Goal: Task Accomplishment & Management: Manage account settings

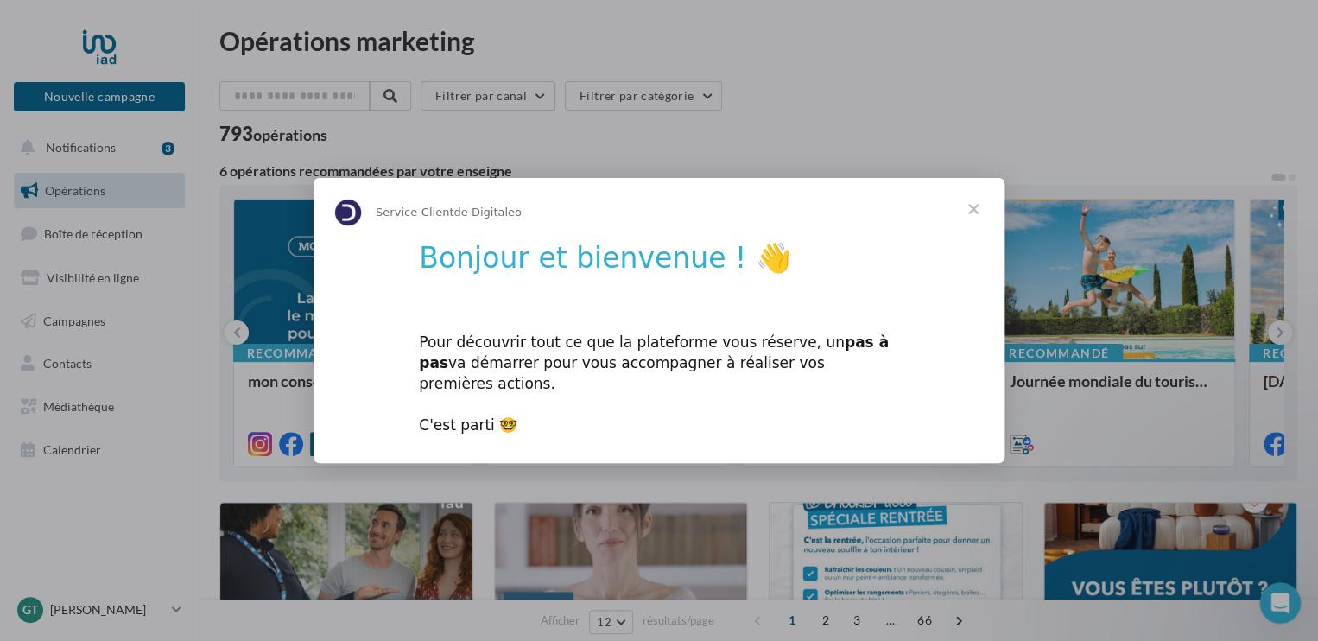
click at [975, 213] on span "Fermer" at bounding box center [973, 209] width 62 height 62
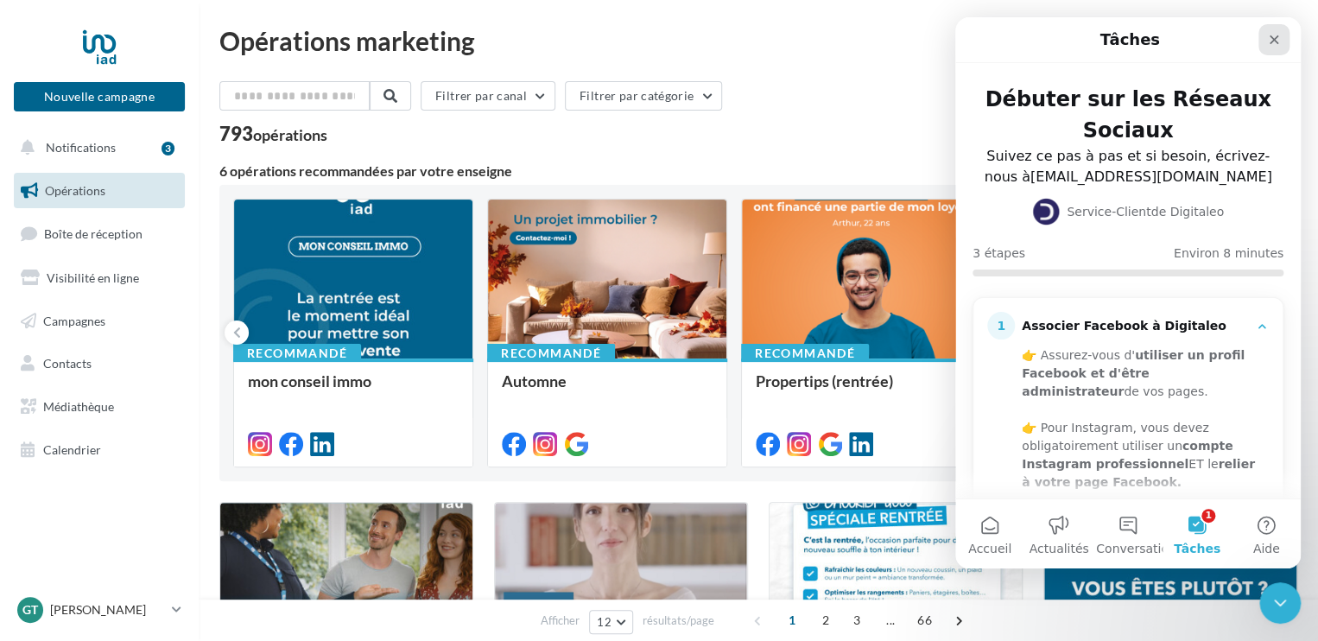
click at [1277, 37] on icon "Fermer" at bounding box center [1274, 40] width 14 height 14
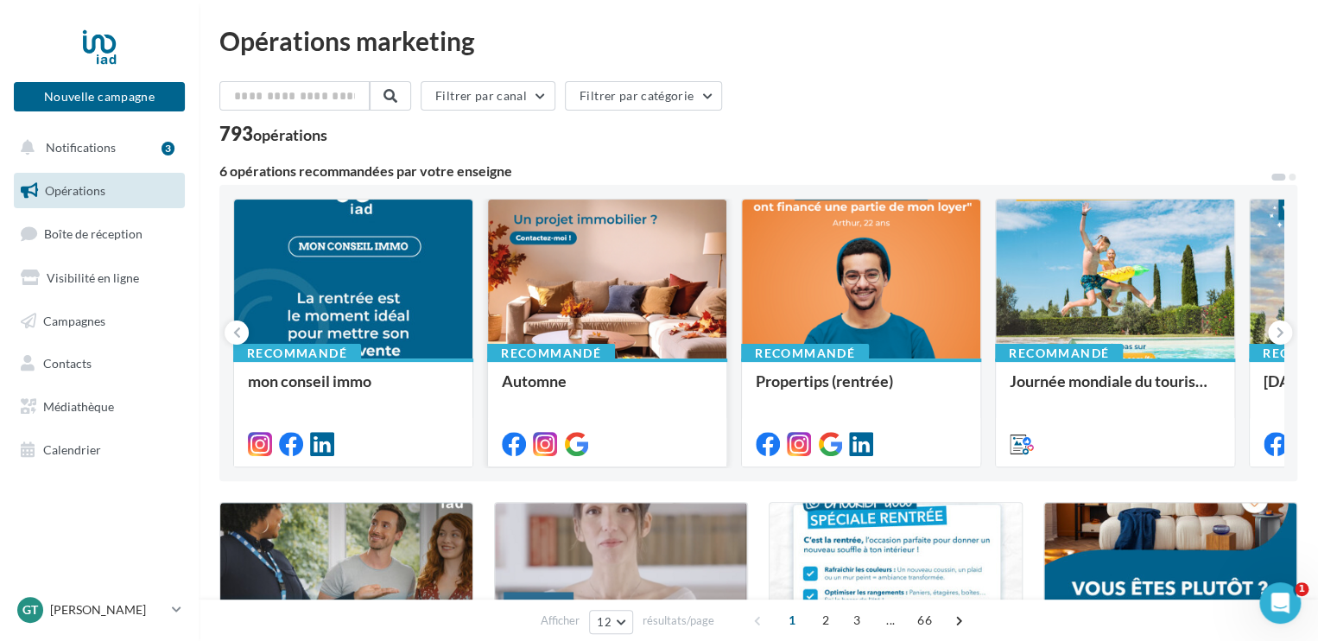
click at [643, 276] on div at bounding box center [607, 280] width 238 height 161
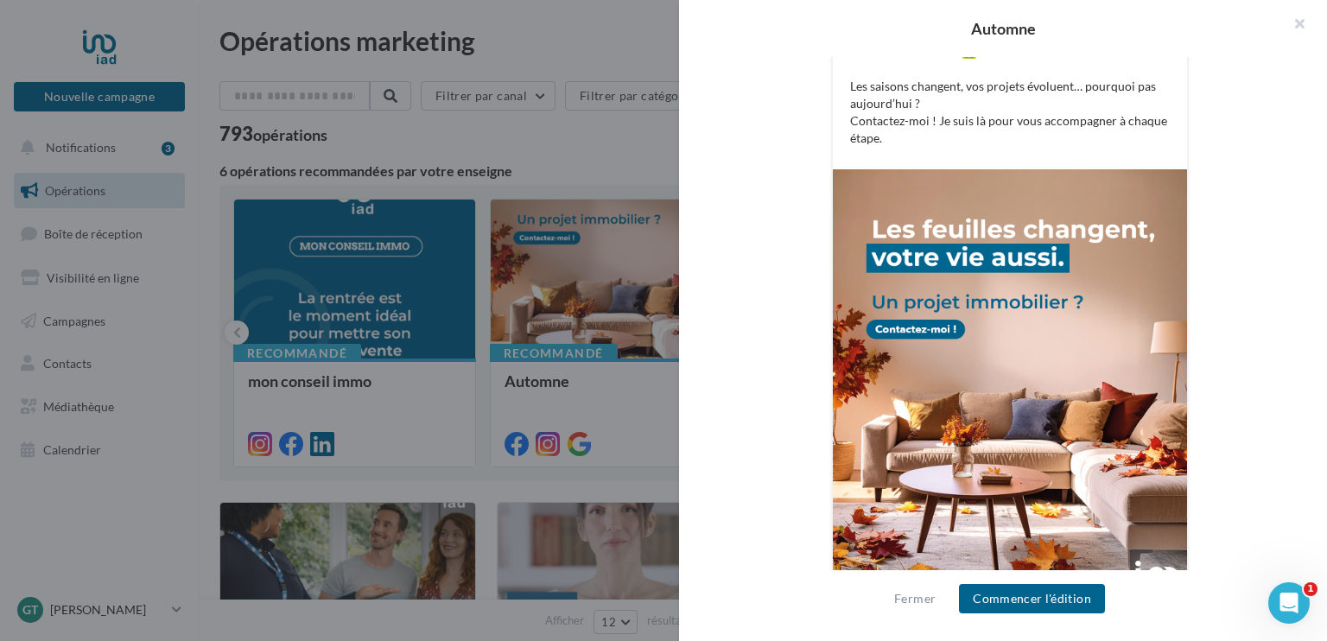
scroll to position [535, 0]
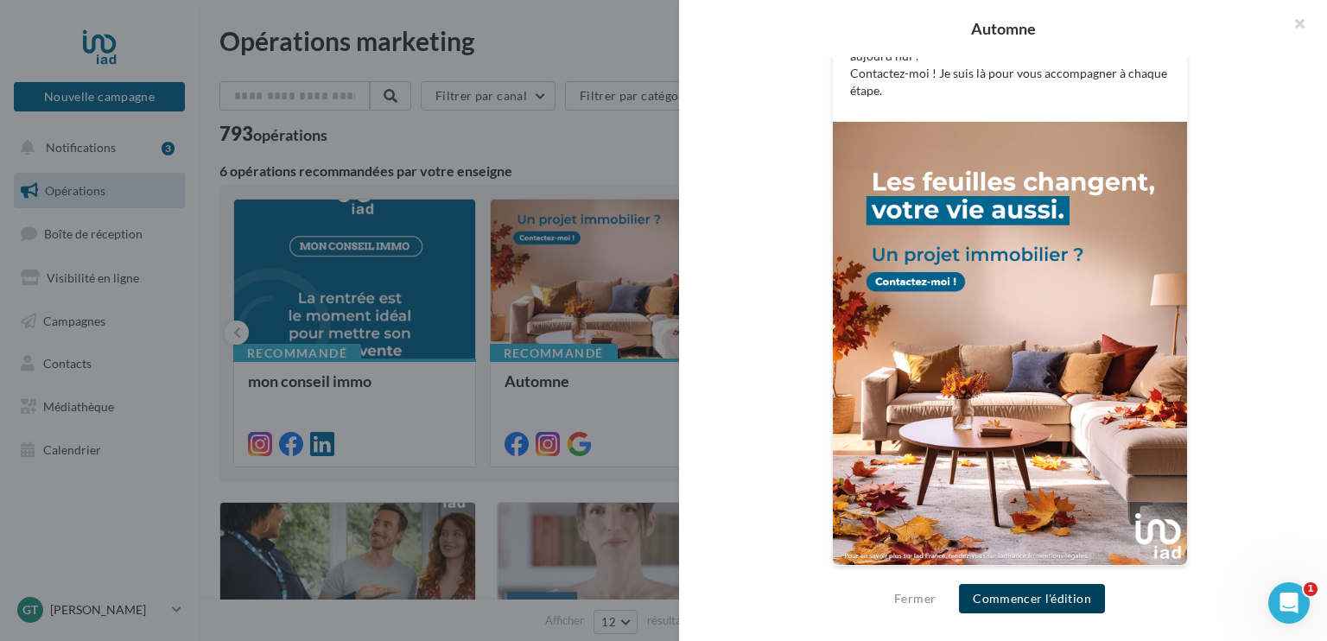
click at [1002, 603] on button "Commencer l'édition" at bounding box center [1032, 598] width 146 height 29
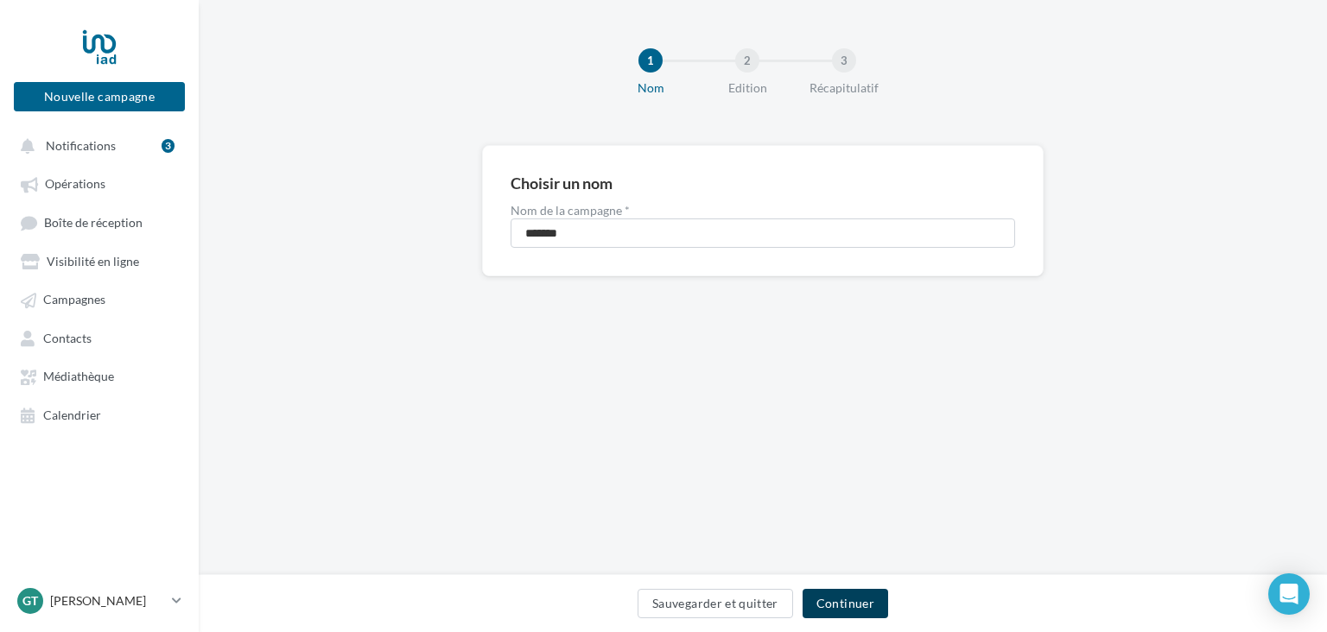
click at [861, 601] on button "Continuer" at bounding box center [846, 603] width 86 height 29
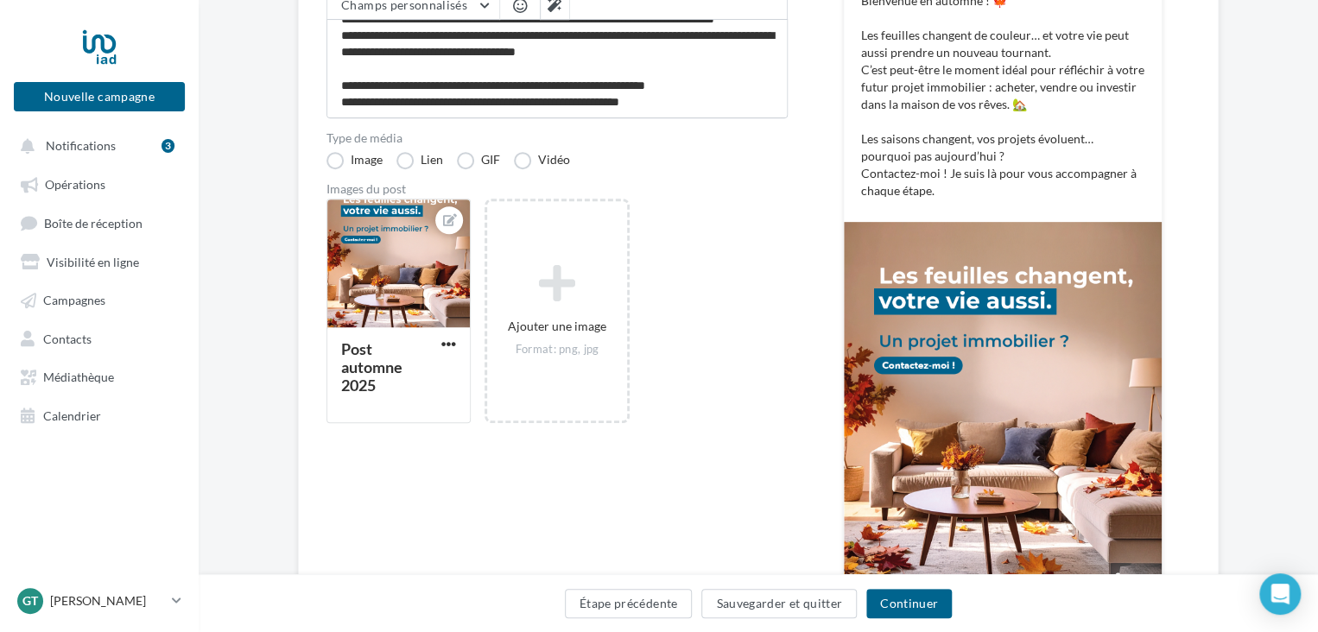
scroll to position [346, 0]
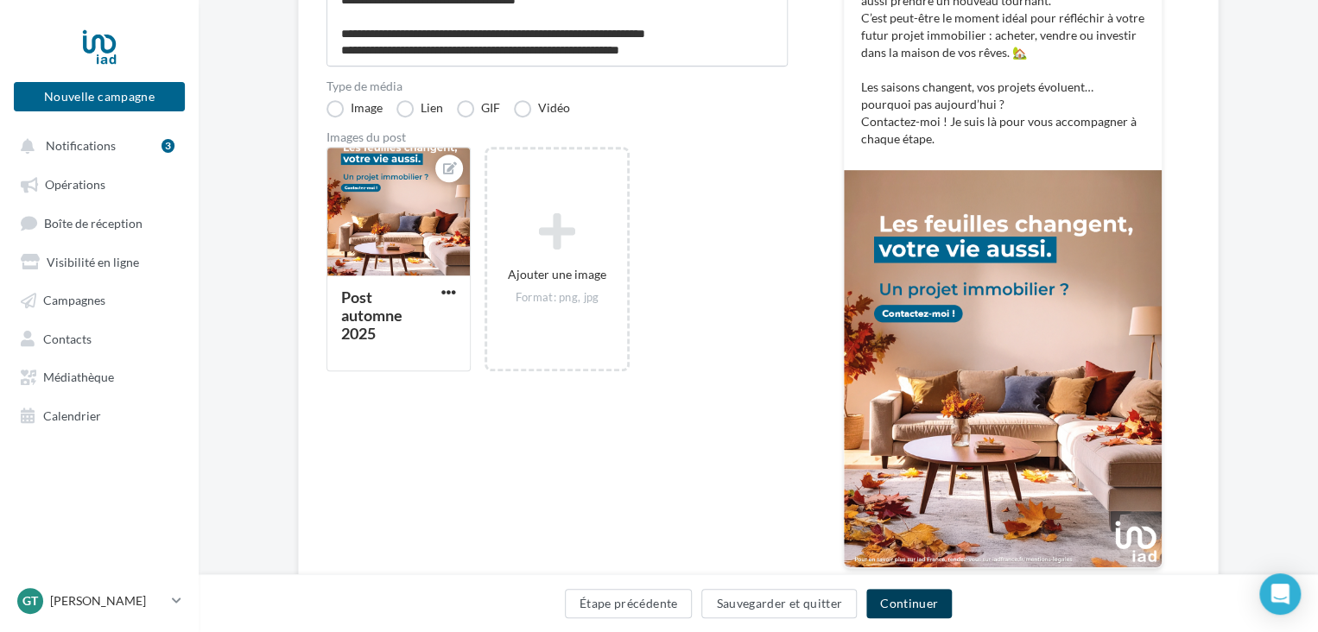
click at [908, 612] on button "Continuer" at bounding box center [909, 603] width 86 height 29
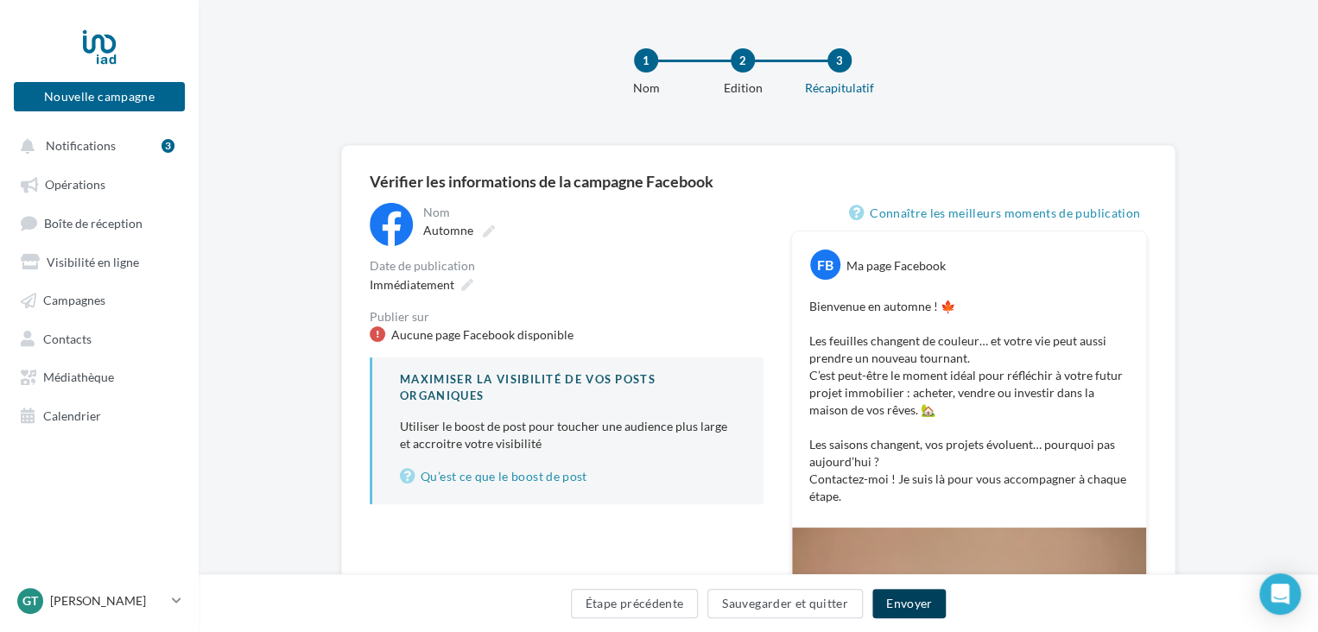
click at [919, 600] on button "Envoyer" at bounding box center [908, 603] width 73 height 29
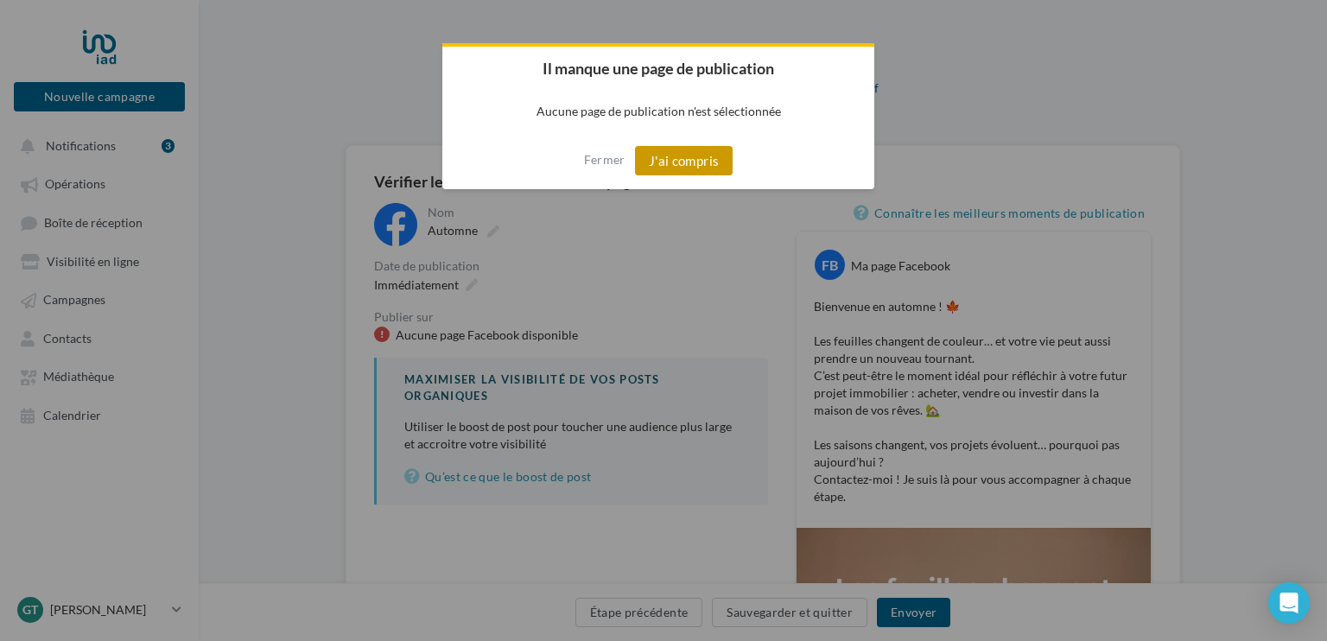
click at [707, 162] on button "J'ai compris" at bounding box center [684, 160] width 98 height 29
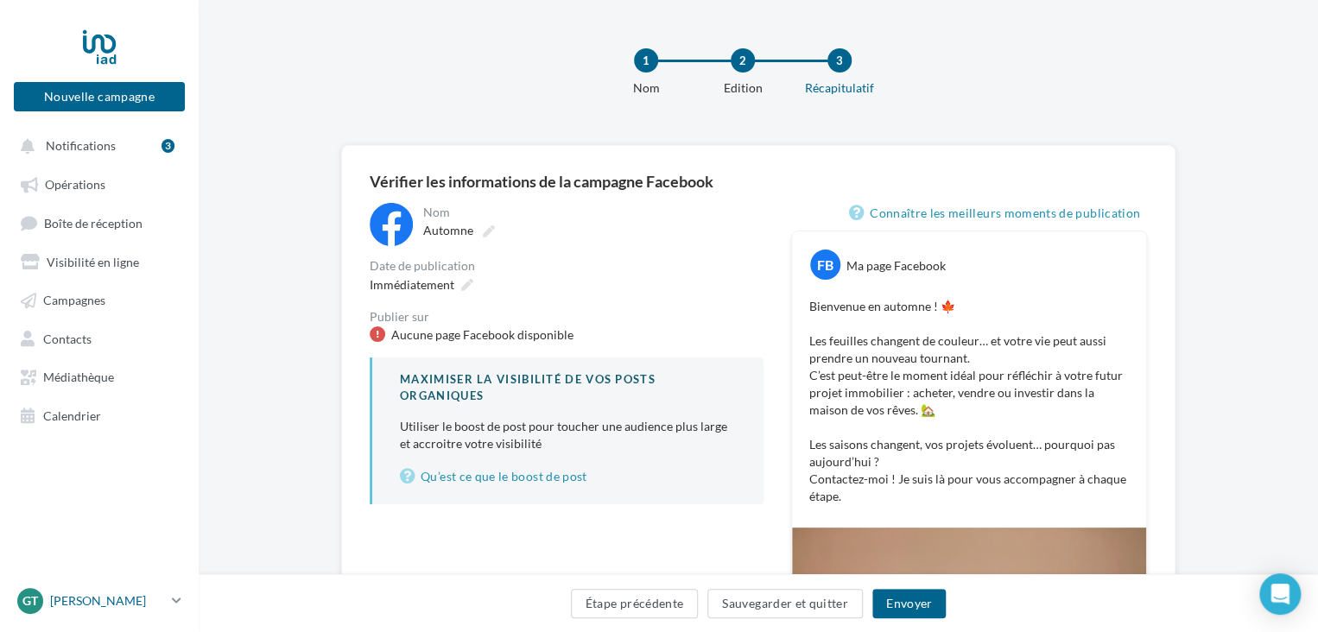
click at [68, 614] on div "GT Gaylord TROCMÉ gaylord.trocme@iadfrance.fr" at bounding box center [91, 601] width 148 height 26
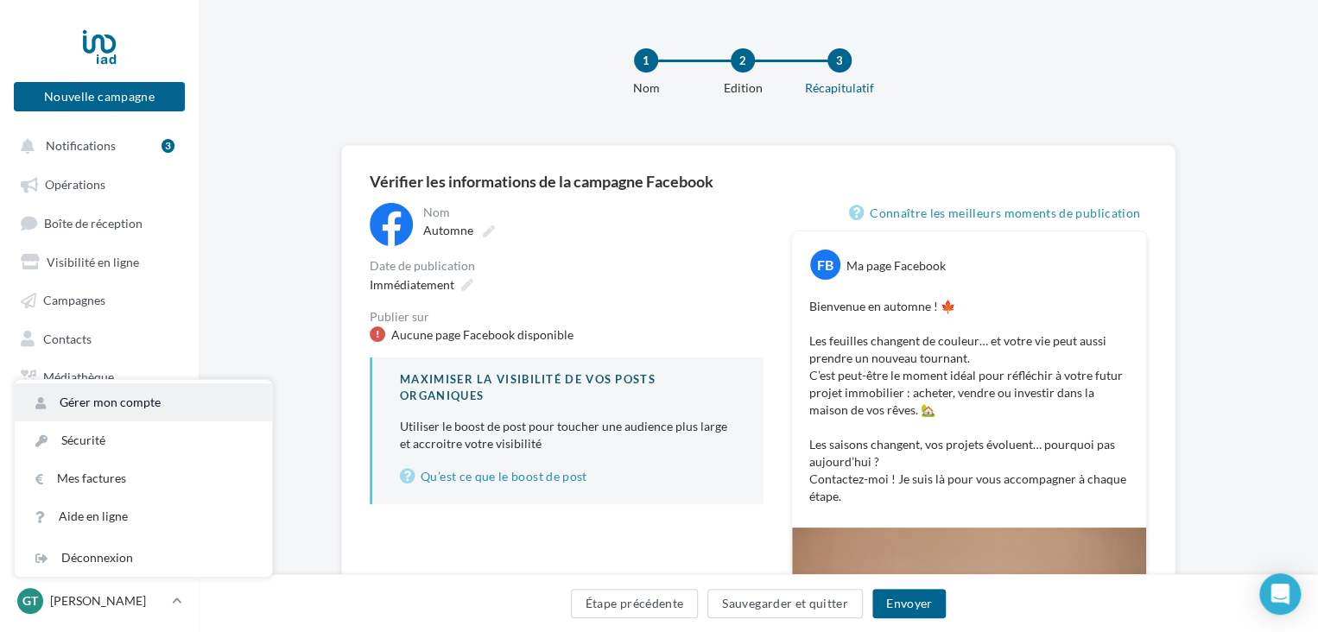
click at [156, 414] on link "Gérer mon compte" at bounding box center [143, 403] width 257 height 38
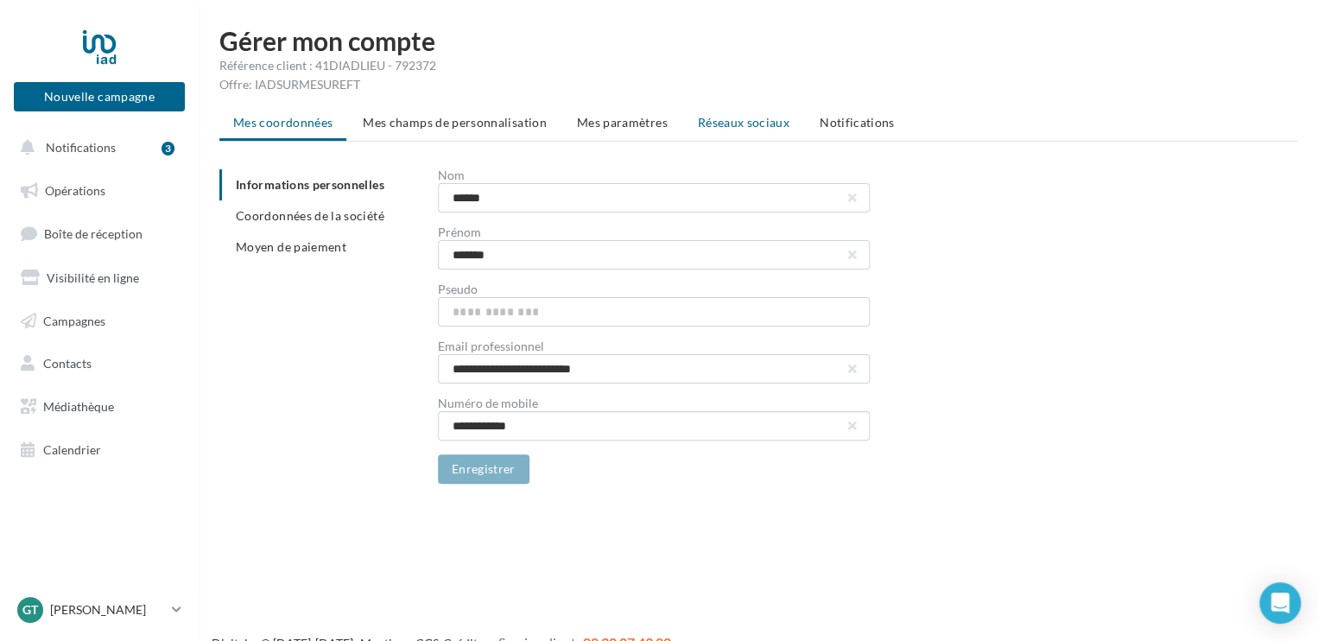
click at [734, 120] on span "Réseaux sociaux" at bounding box center [744, 122] width 92 height 15
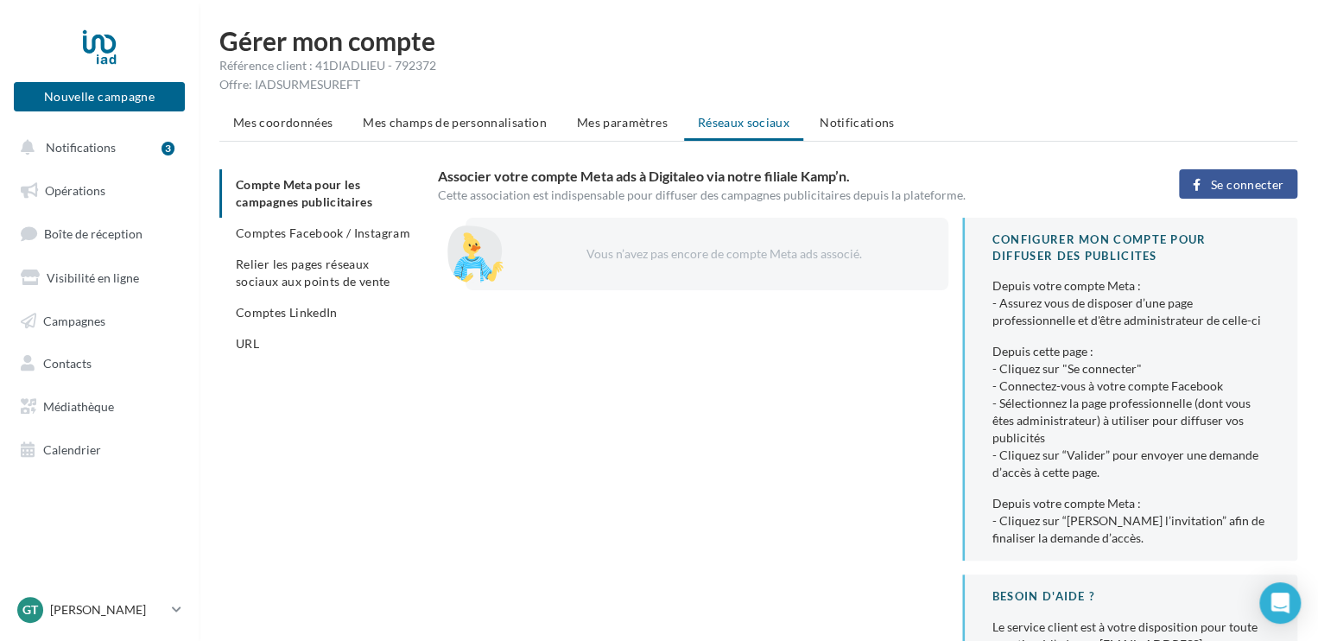
click at [1272, 190] on span "Se connecter" at bounding box center [1247, 185] width 73 height 14
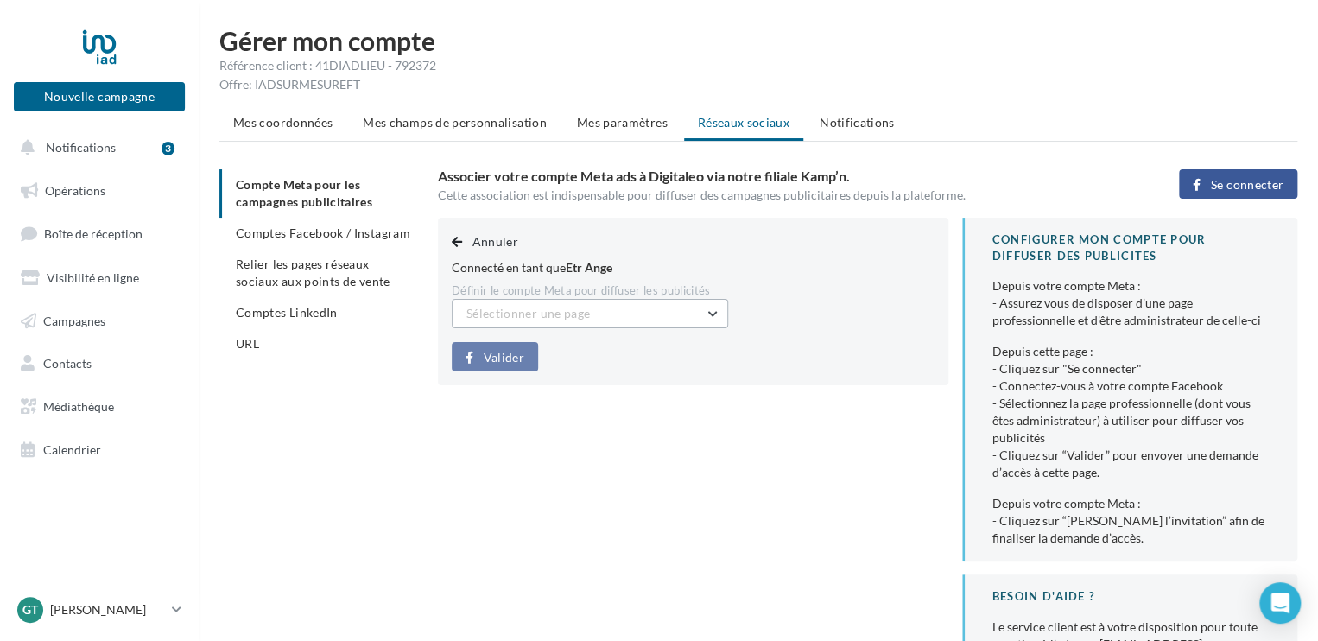
click at [712, 312] on button "Sélectionner une page" at bounding box center [590, 313] width 276 height 29
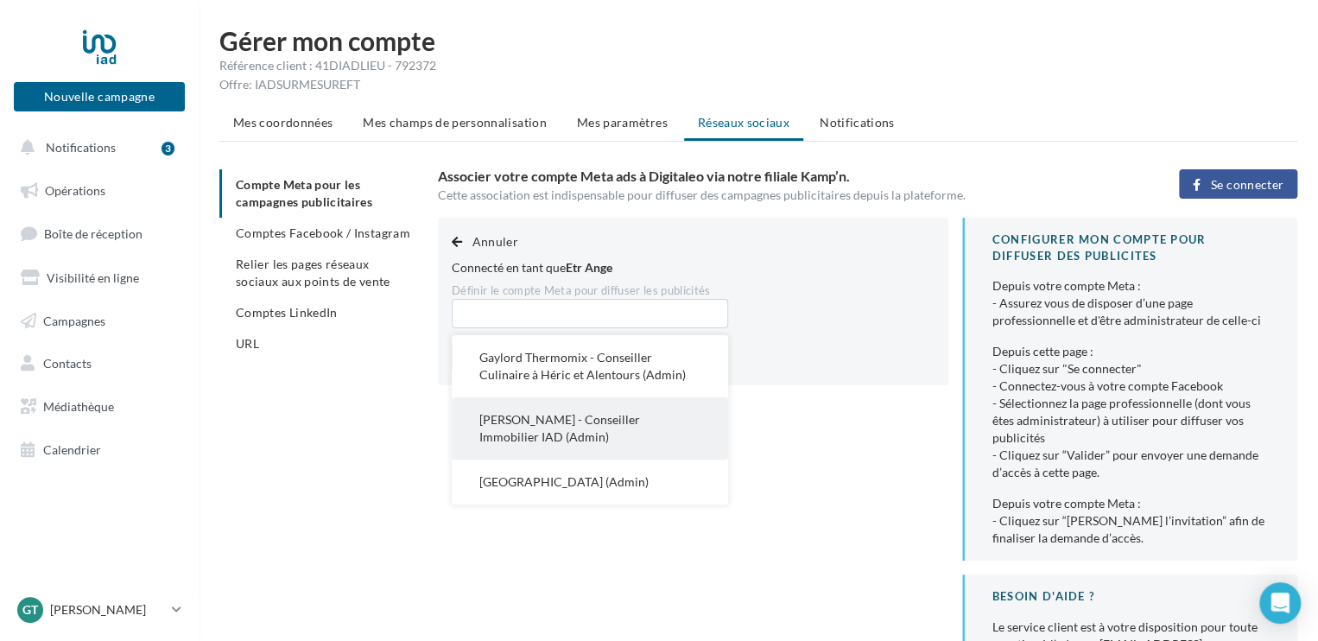
scroll to position [86, 0]
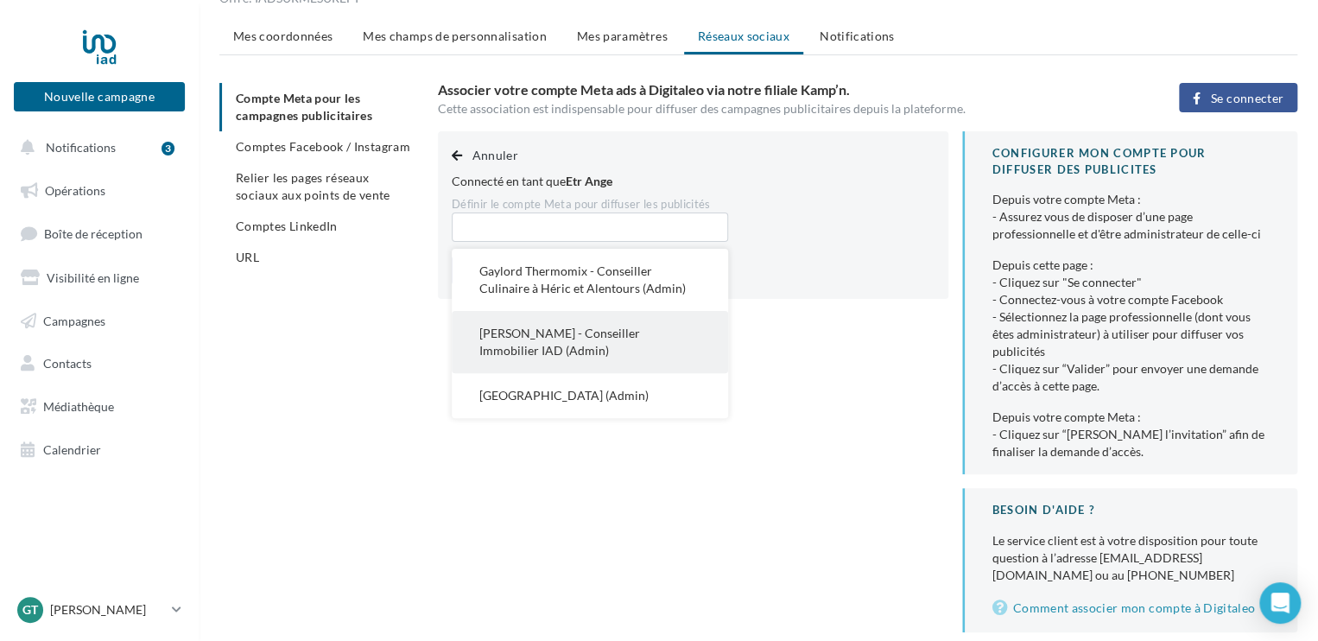
click at [594, 341] on button "Gaylord Trocmé - Conseiller Immobilier IAD (Admin)" at bounding box center [590, 342] width 276 height 62
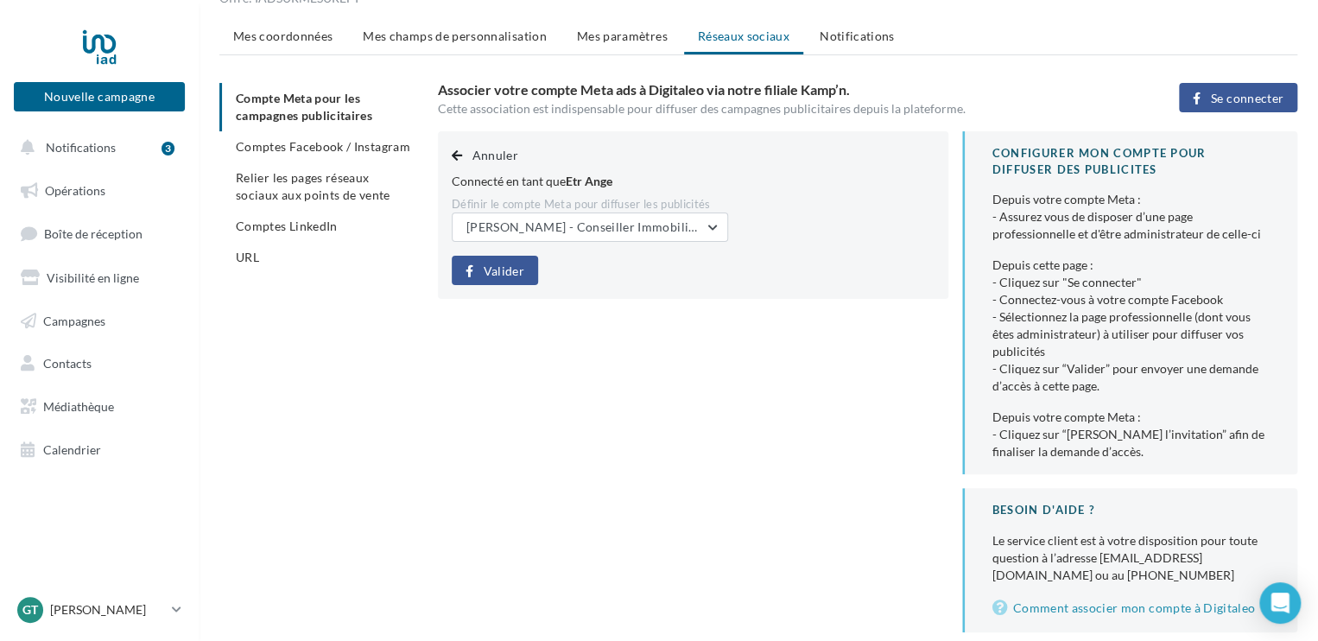
click at [516, 267] on span "Valider" at bounding box center [504, 271] width 41 height 14
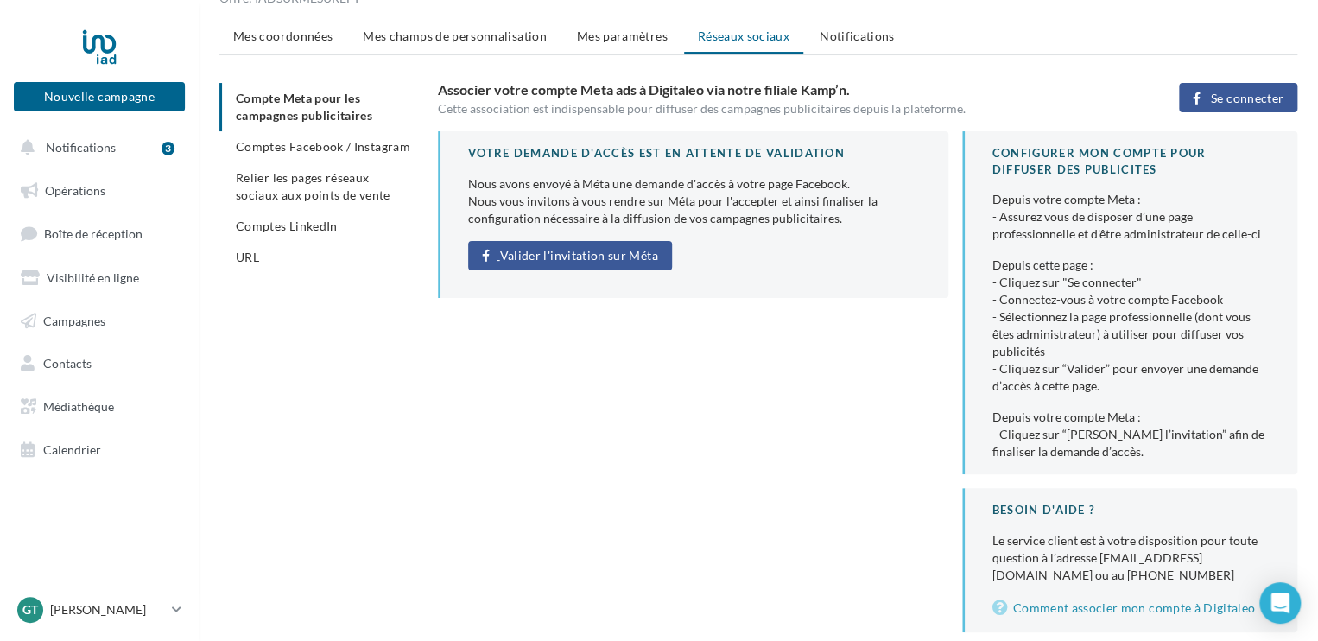
click at [629, 258] on span "Valider l'invitation sur Méta" at bounding box center [579, 256] width 158 height 14
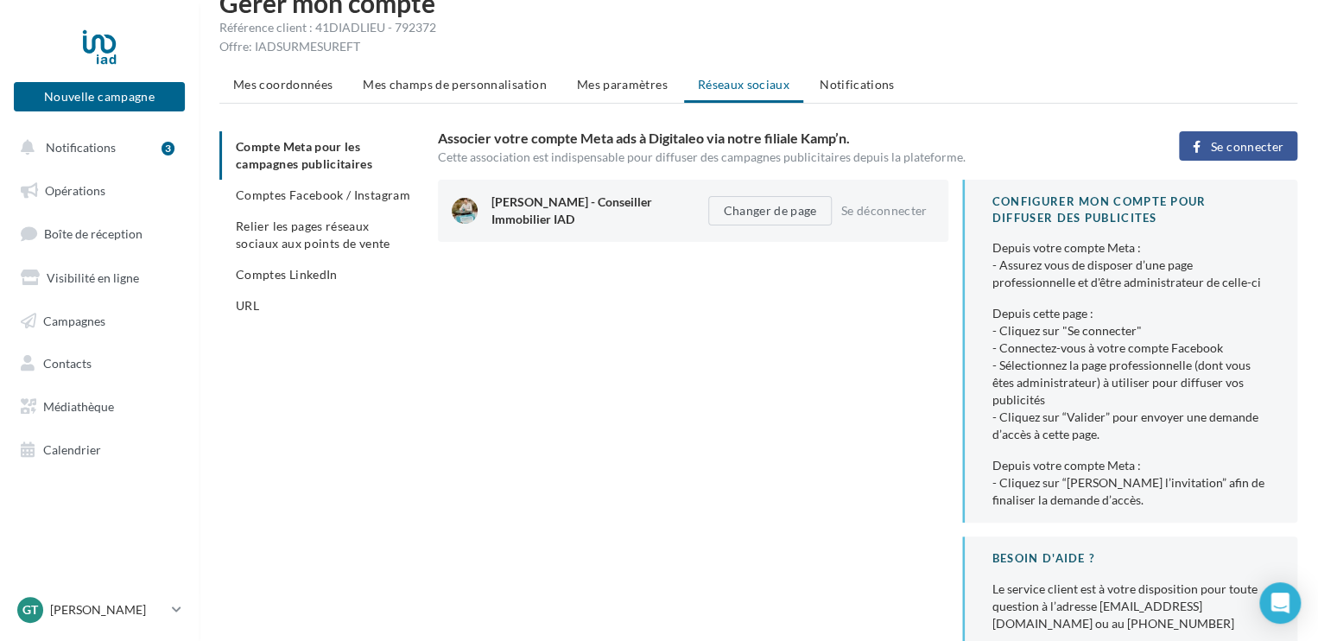
scroll to position [0, 0]
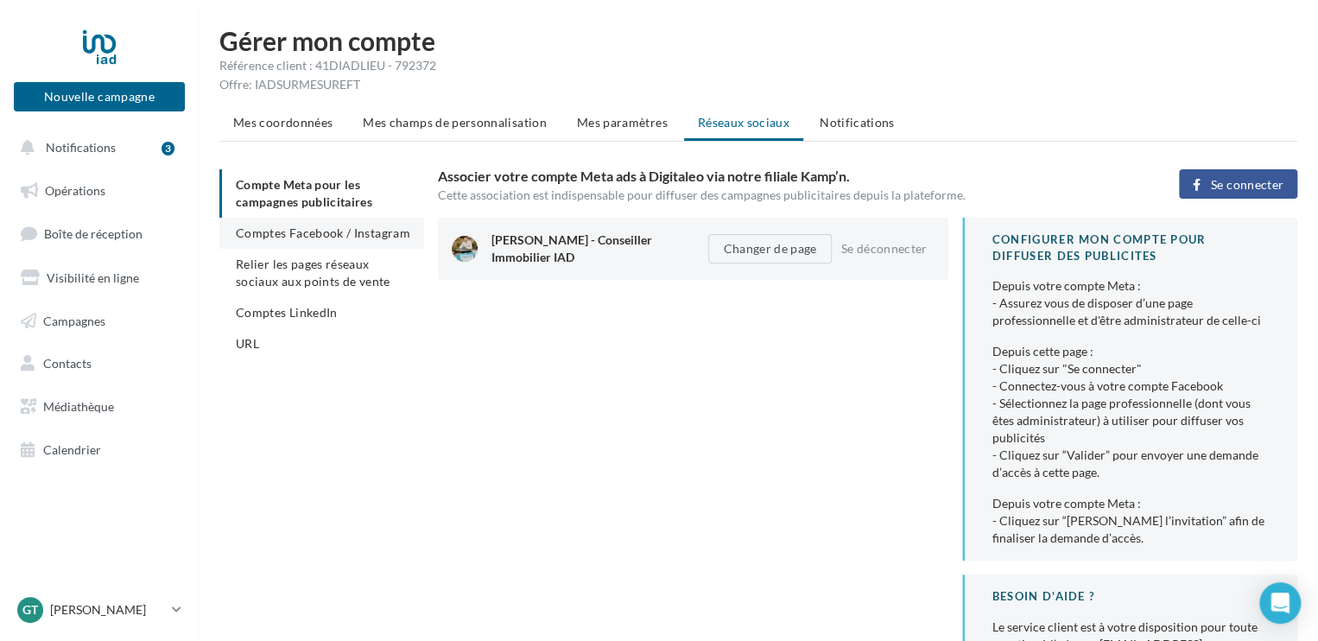
click at [282, 238] on span "Comptes Facebook / Instagram" at bounding box center [323, 232] width 174 height 15
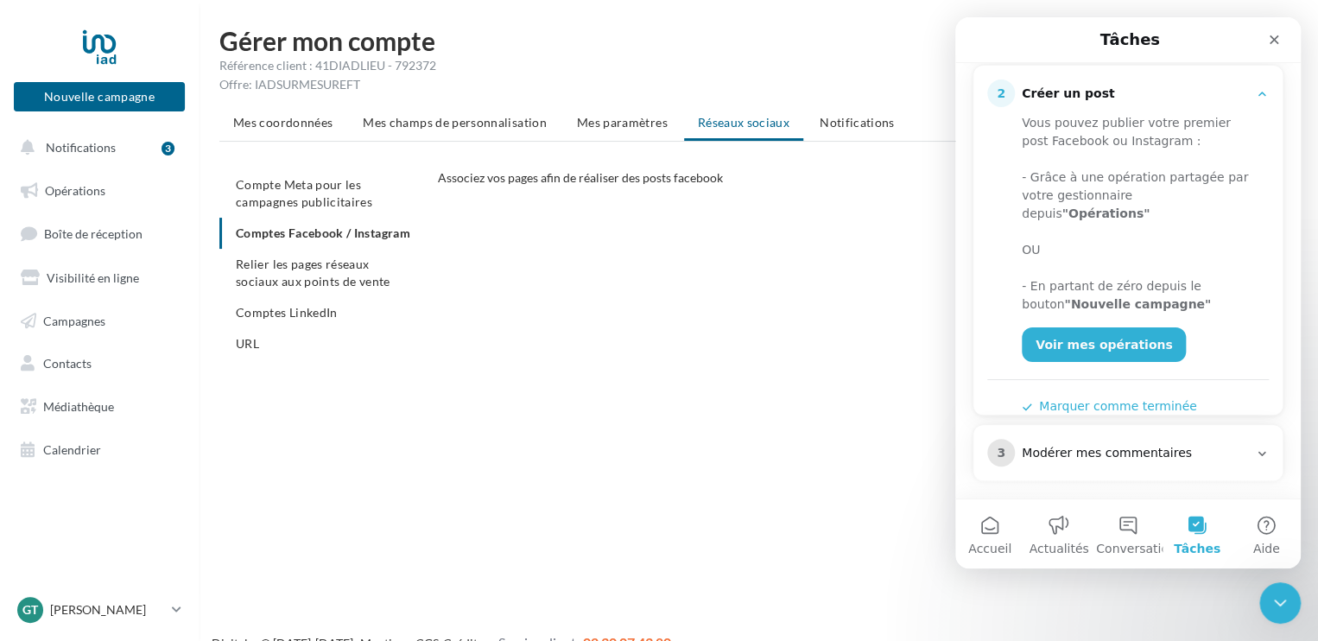
scroll to position [304, 0]
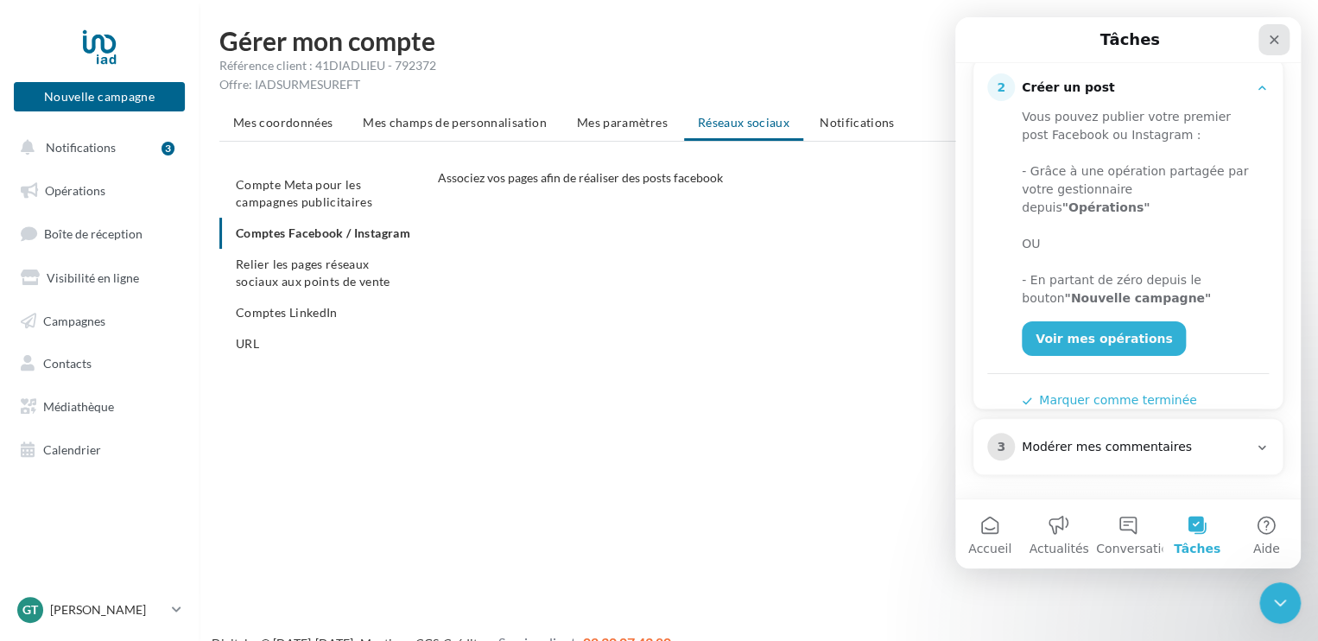
click at [1275, 34] on icon "Fermer" at bounding box center [1274, 40] width 14 height 14
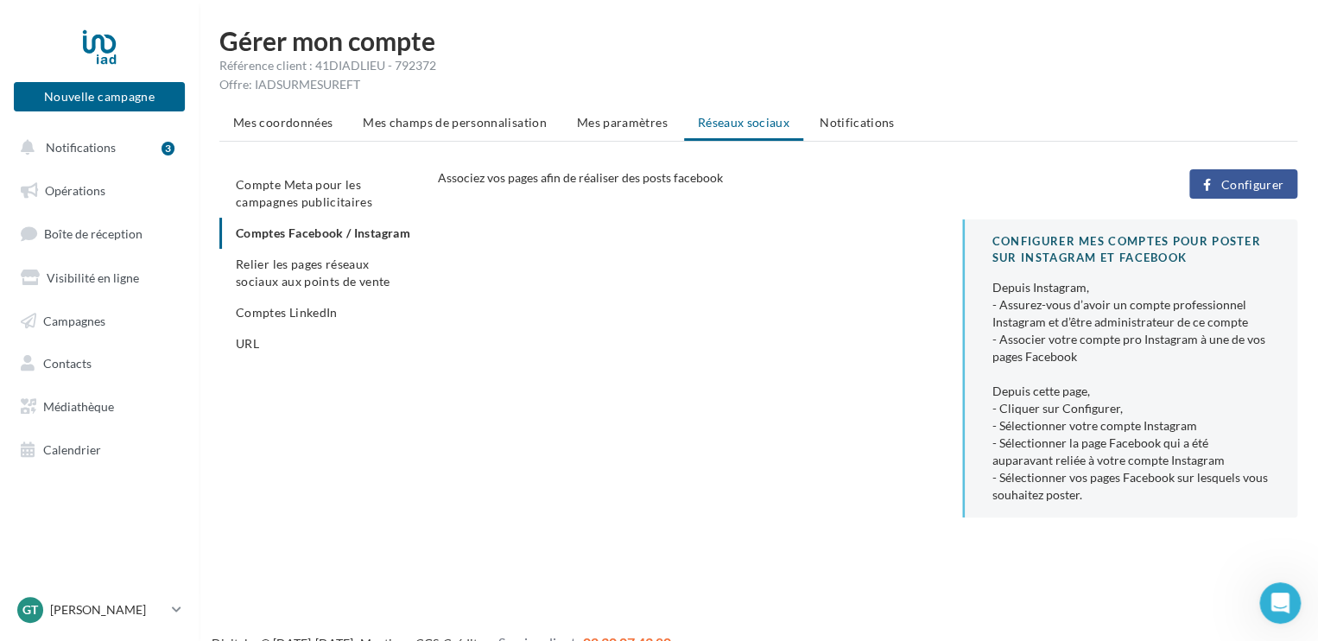
scroll to position [0, 0]
click at [1239, 180] on span "Configurer" at bounding box center [1252, 185] width 63 height 14
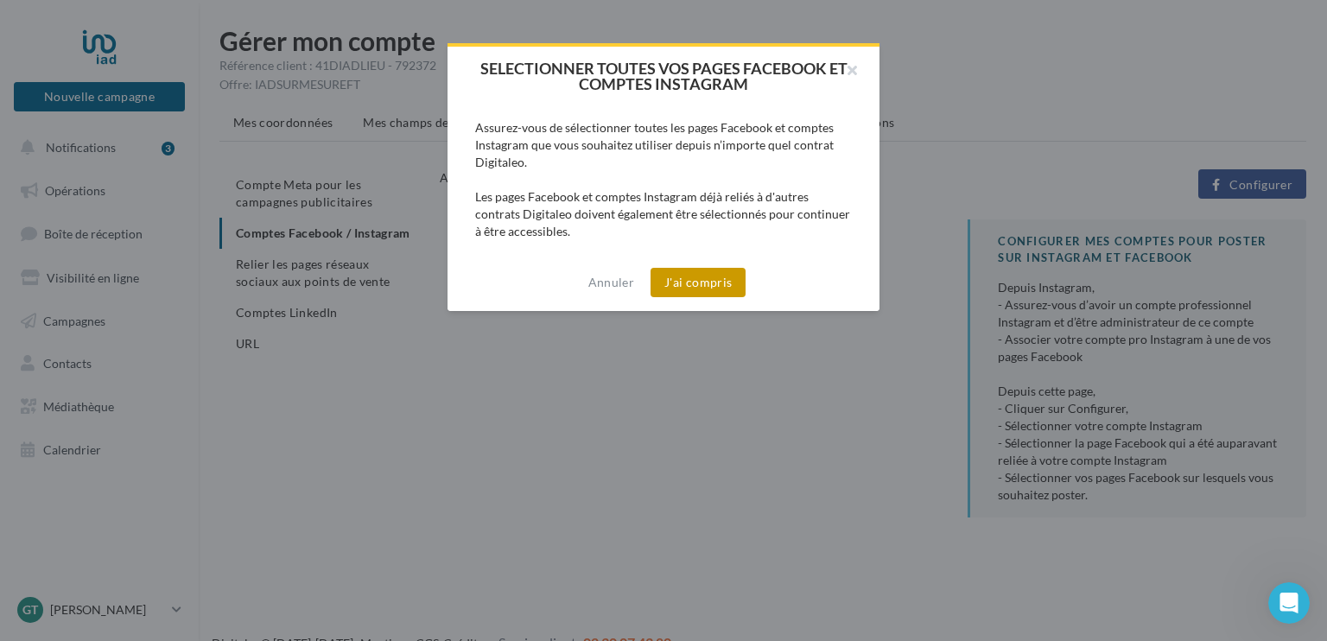
click at [708, 277] on button "J'ai compris" at bounding box center [697, 282] width 95 height 29
